Goal: Transaction & Acquisition: Subscribe to service/newsletter

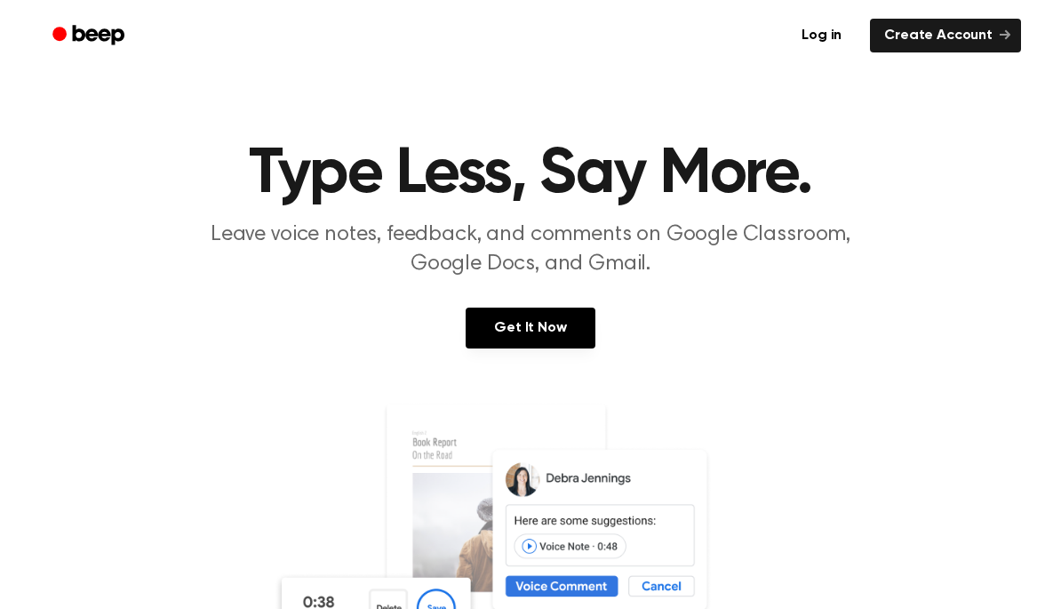
click at [529, 330] on link "Get It Now" at bounding box center [530, 328] width 129 height 41
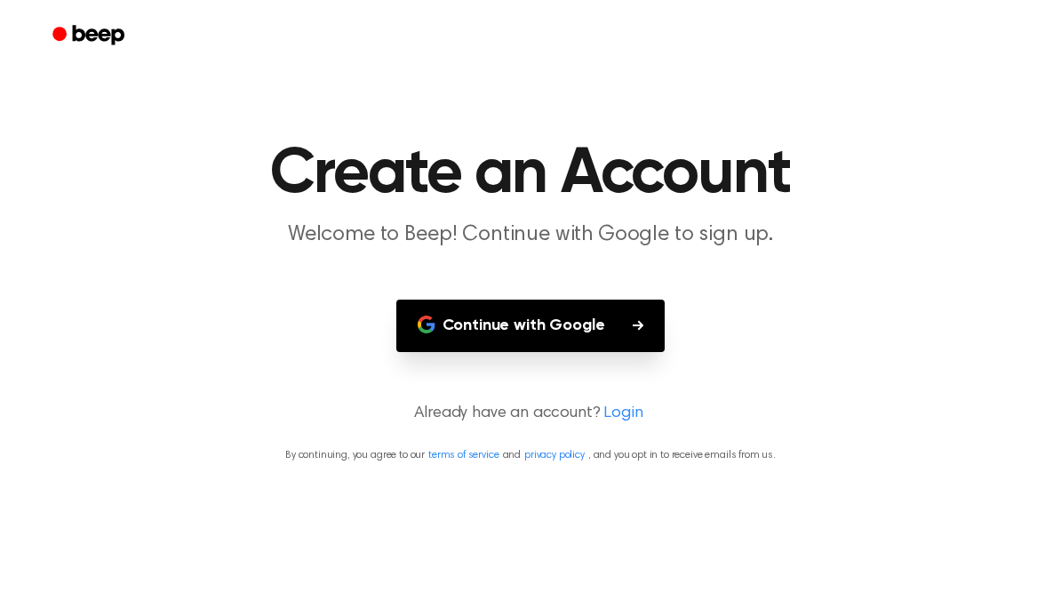
click at [584, 335] on button "Continue with Google" at bounding box center [530, 326] width 269 height 52
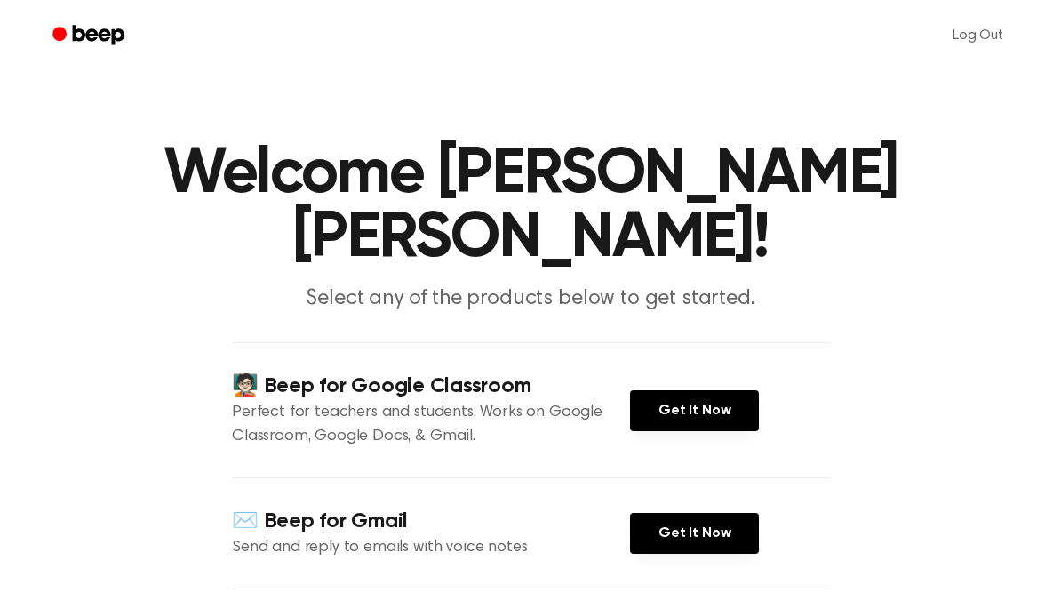
click at [690, 390] on link "Get It Now" at bounding box center [694, 410] width 129 height 41
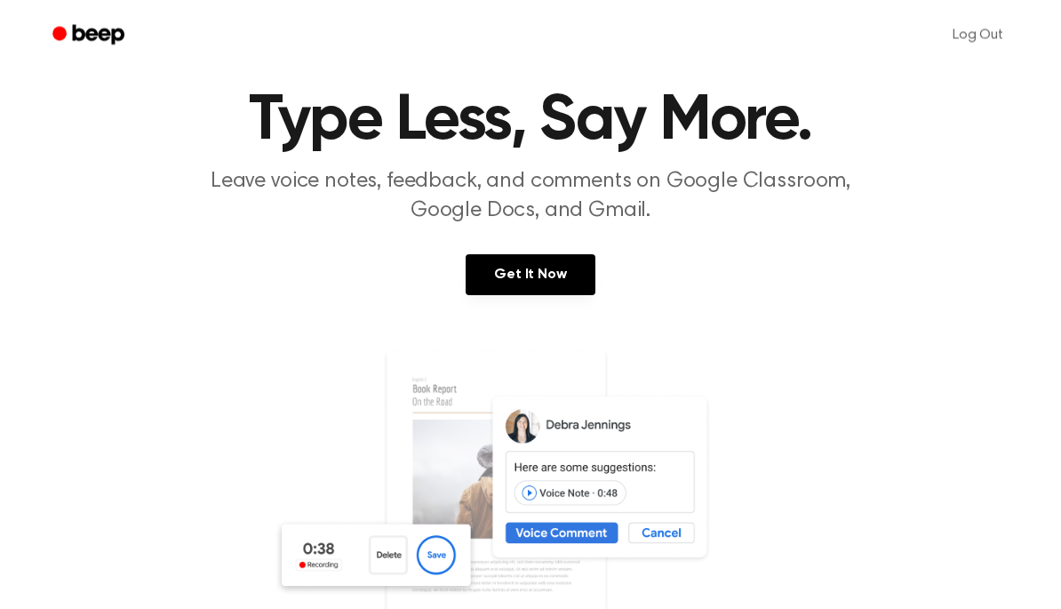
scroll to position [53, 0]
click at [550, 280] on link "Get It Now" at bounding box center [530, 274] width 129 height 41
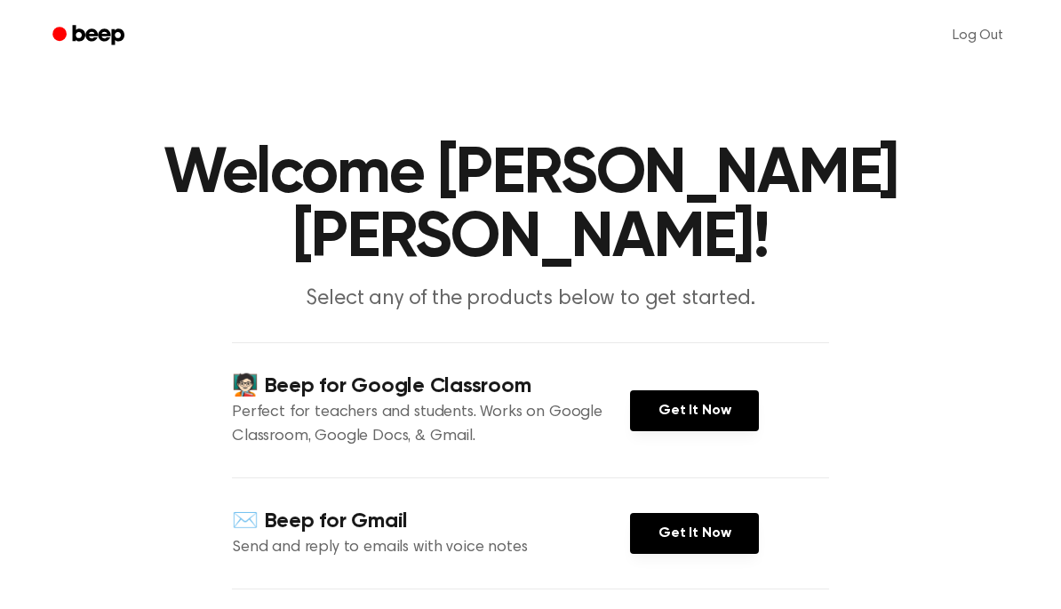
click at [716, 390] on link "Get It Now" at bounding box center [694, 410] width 129 height 41
